Goal: Task Accomplishment & Management: Use online tool/utility

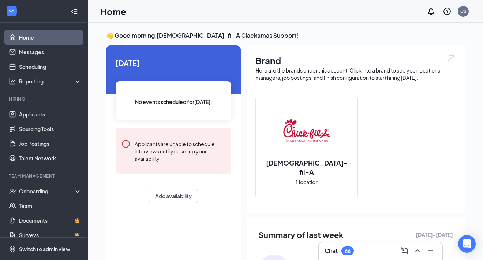
scroll to position [8, 0]
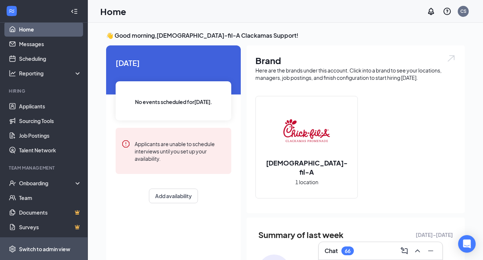
click at [46, 248] on div "Switch to admin view" at bounding box center [44, 248] width 51 height 7
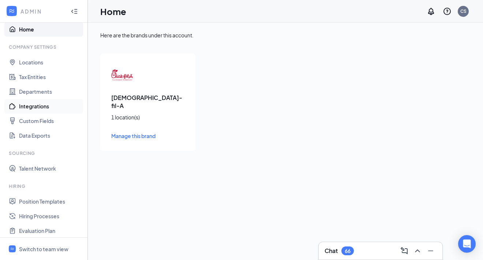
click at [50, 106] on link "Integrations" at bounding box center [50, 106] width 63 height 15
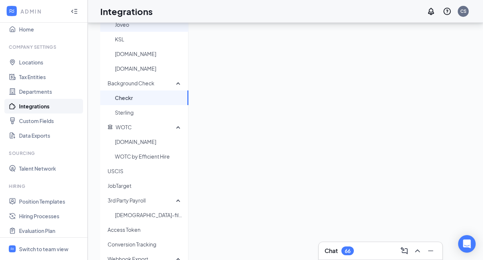
scroll to position [176, 0]
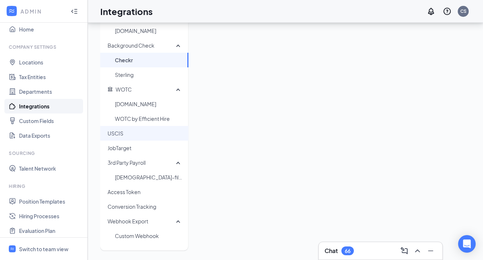
click at [140, 138] on span "USCIS" at bounding box center [145, 133] width 75 height 15
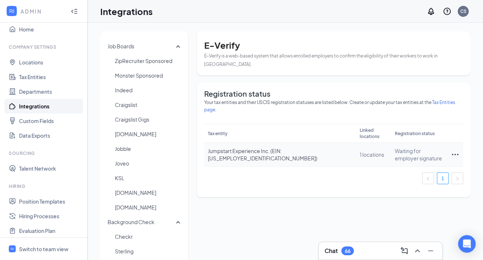
click at [456, 150] on icon "Ellipses" at bounding box center [455, 154] width 9 height 9
click at [440, 158] on span "View details" at bounding box center [438, 160] width 29 height 8
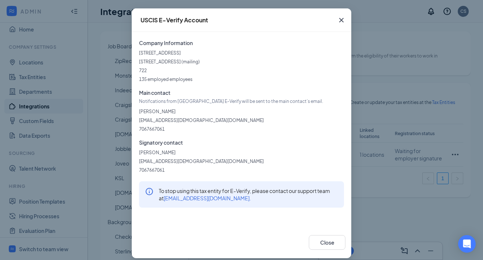
scroll to position [27, 0]
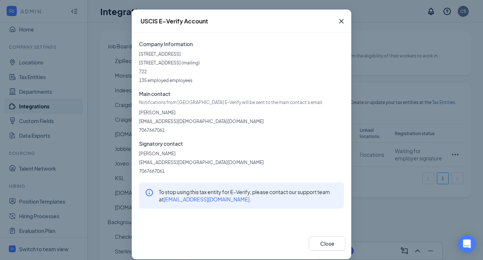
click at [341, 23] on icon "Cross" at bounding box center [341, 21] width 9 height 9
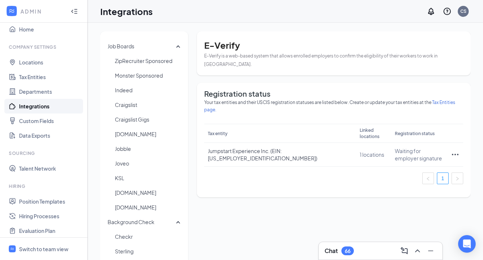
scroll to position [0, 0]
click at [454, 150] on icon "Ellipses" at bounding box center [455, 154] width 9 height 9
click at [335, 189] on div "Job Boards ZipRecruiter Sponsored Monster Sponsored Indeed Craigslist Craigslis…" at bounding box center [285, 229] width 370 height 396
